Goal: Find specific page/section: Find specific page/section

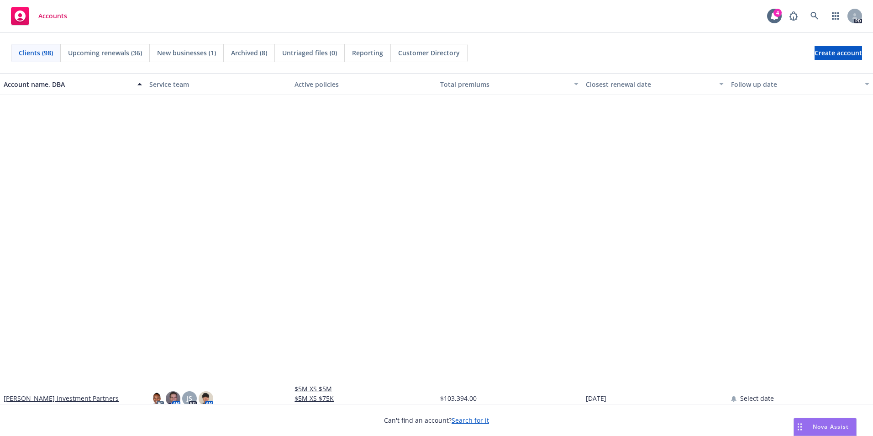
scroll to position [2192, 0]
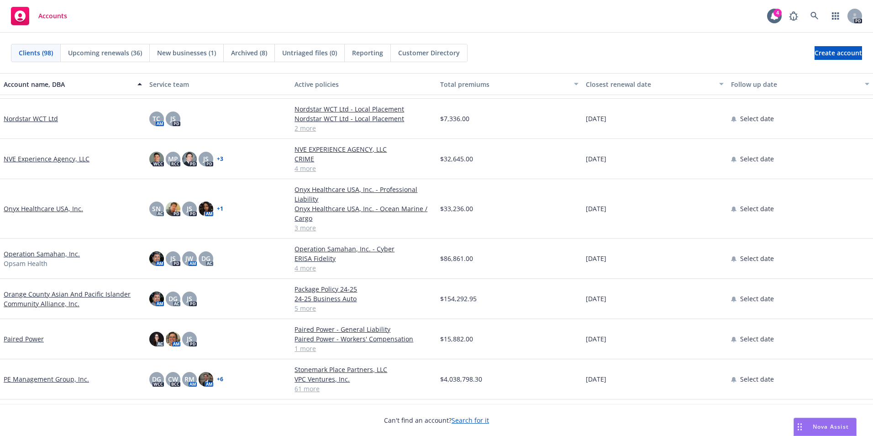
click at [33, 340] on link "Paired Power" at bounding box center [24, 339] width 40 height 10
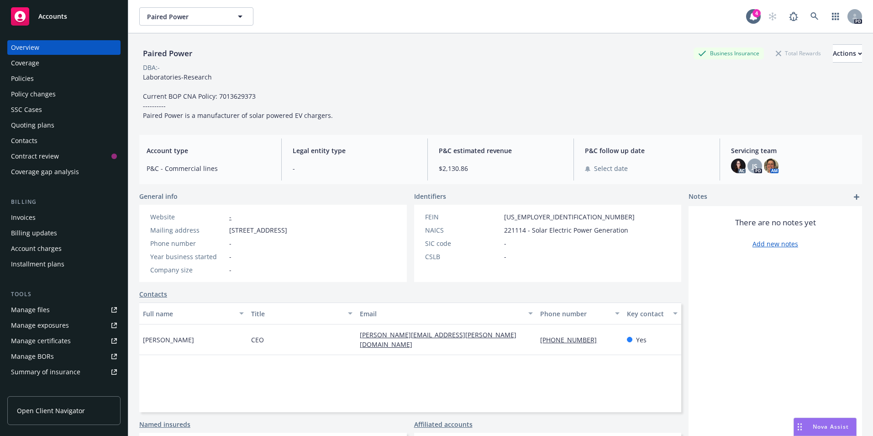
click at [33, 76] on div "Policies" at bounding box center [22, 78] width 23 height 15
